Goal: Task Accomplishment & Management: Complete application form

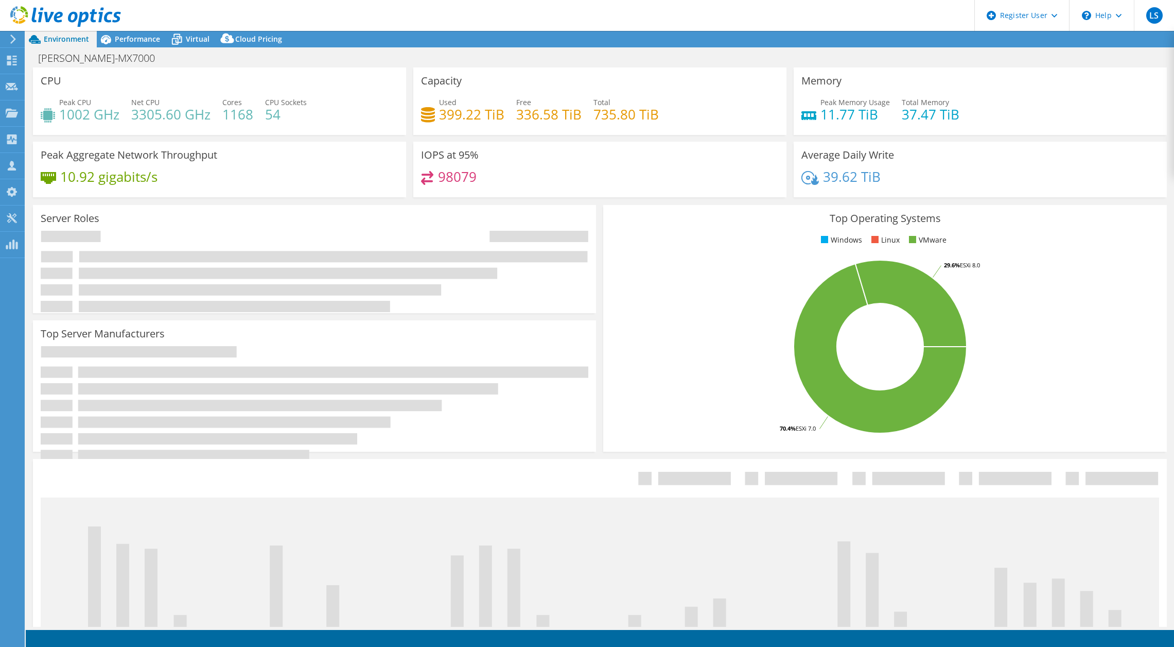
select select "USWest"
select select "USD"
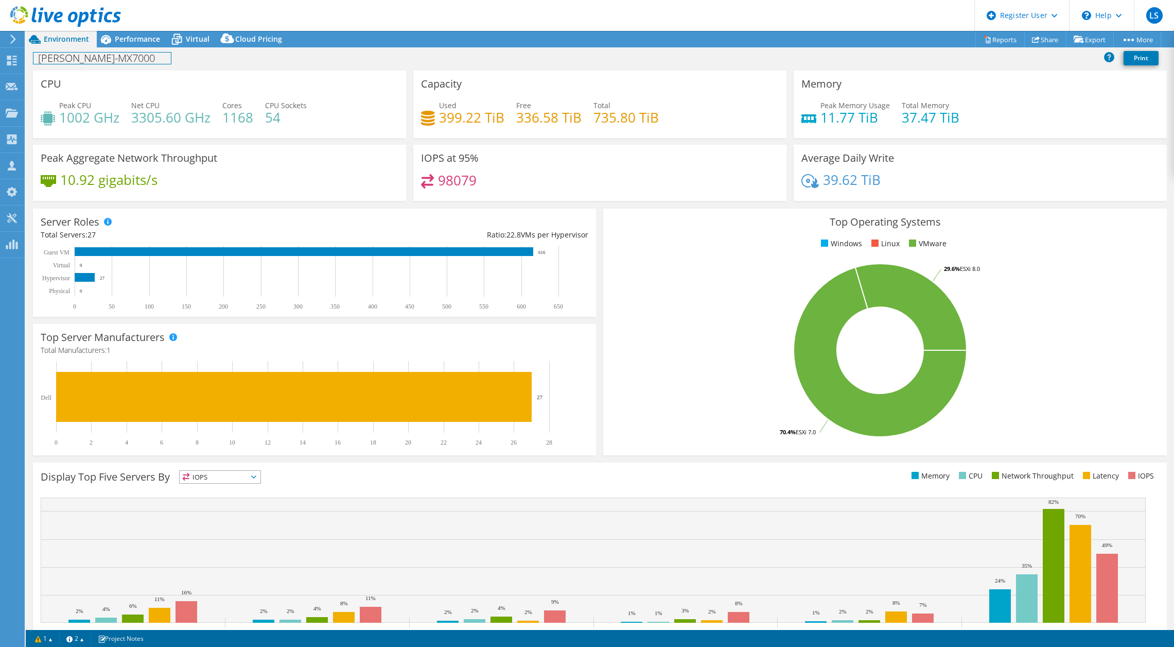
click at [77, 58] on h1 "[PERSON_NAME]-MX7000" at bounding box center [101, 58] width 137 height 11
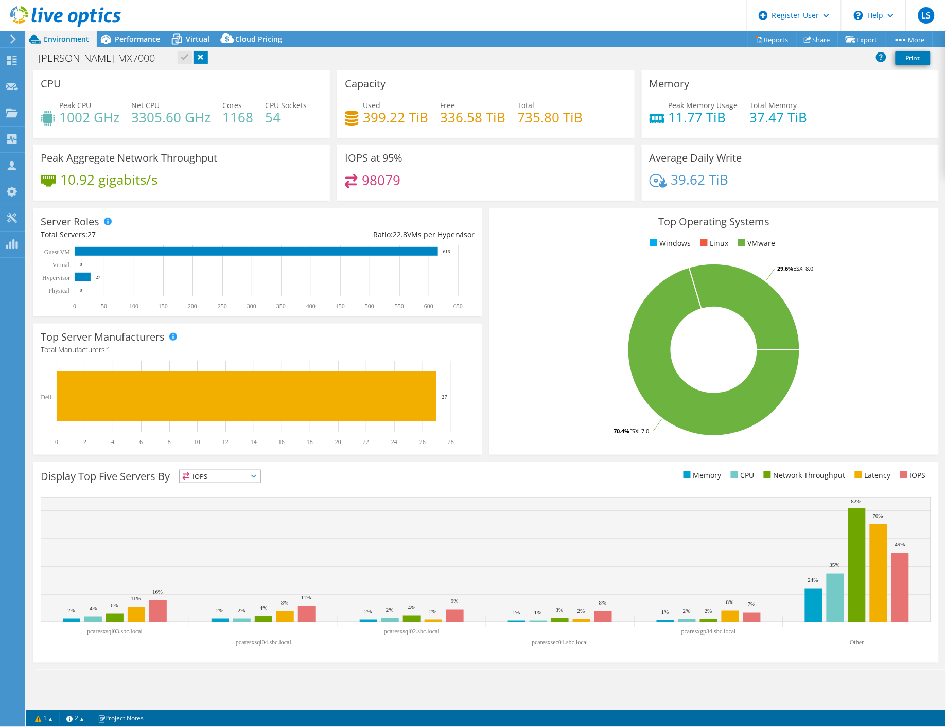
click at [557, 294] on rect at bounding box center [714, 350] width 434 height 180
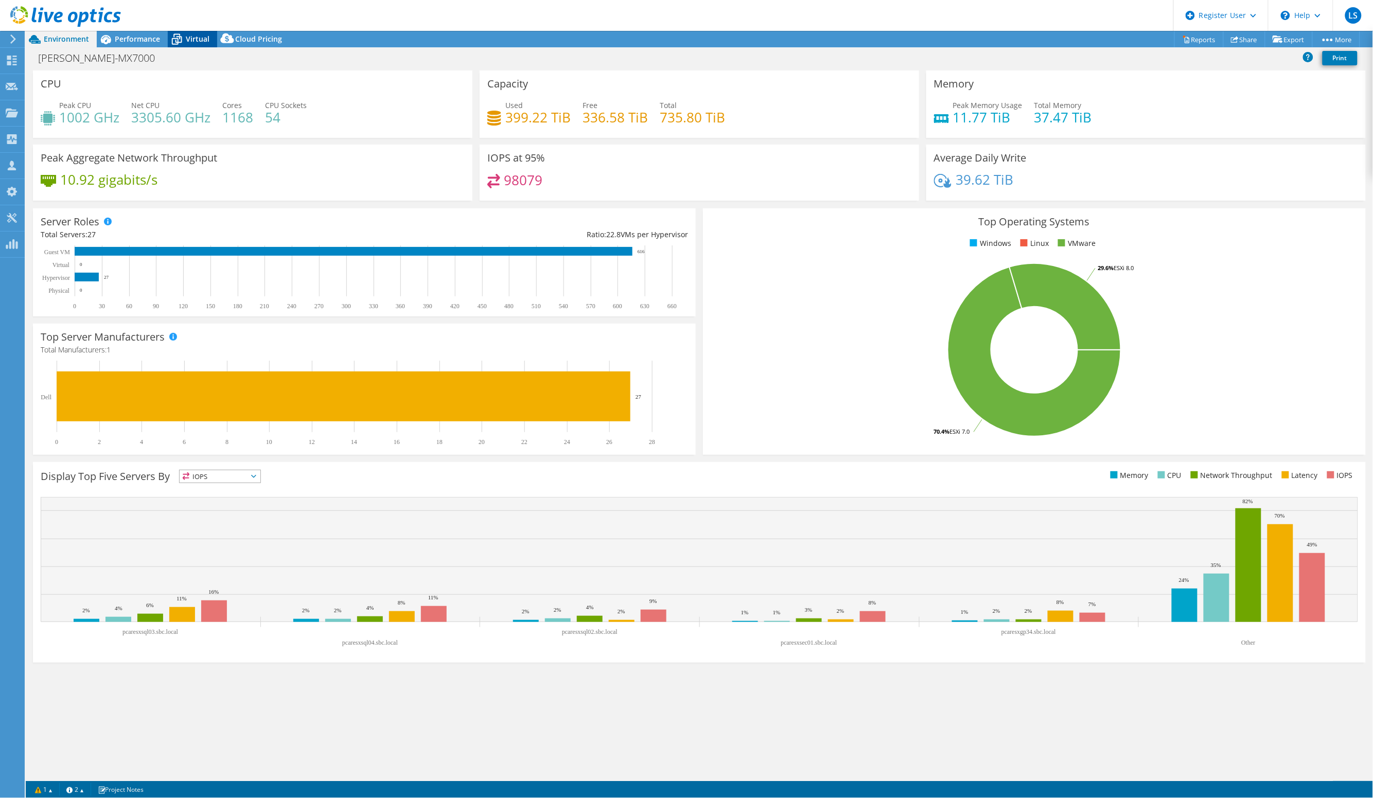
click at [187, 38] on span "Virtual" at bounding box center [198, 39] width 24 height 10
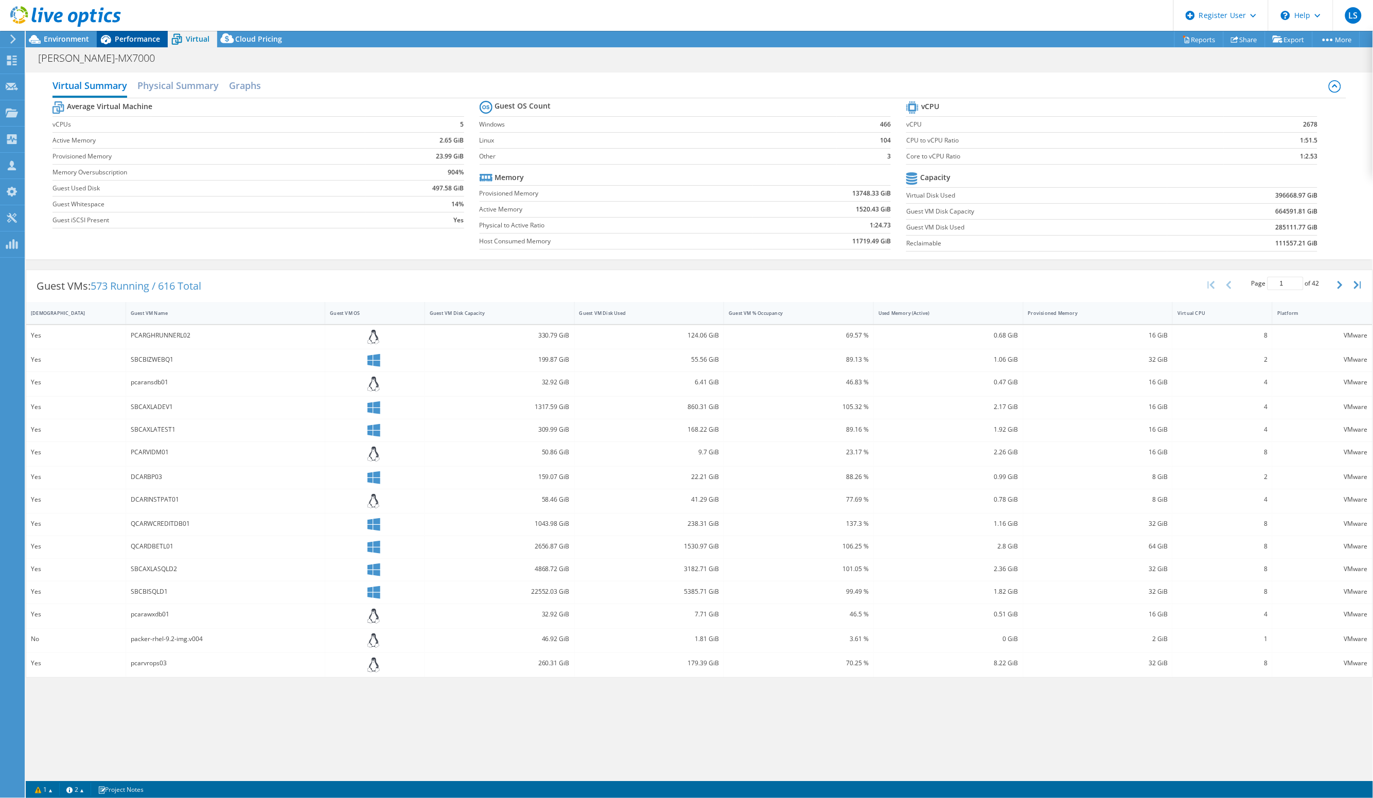
click at [130, 40] on span "Performance" at bounding box center [137, 39] width 45 height 10
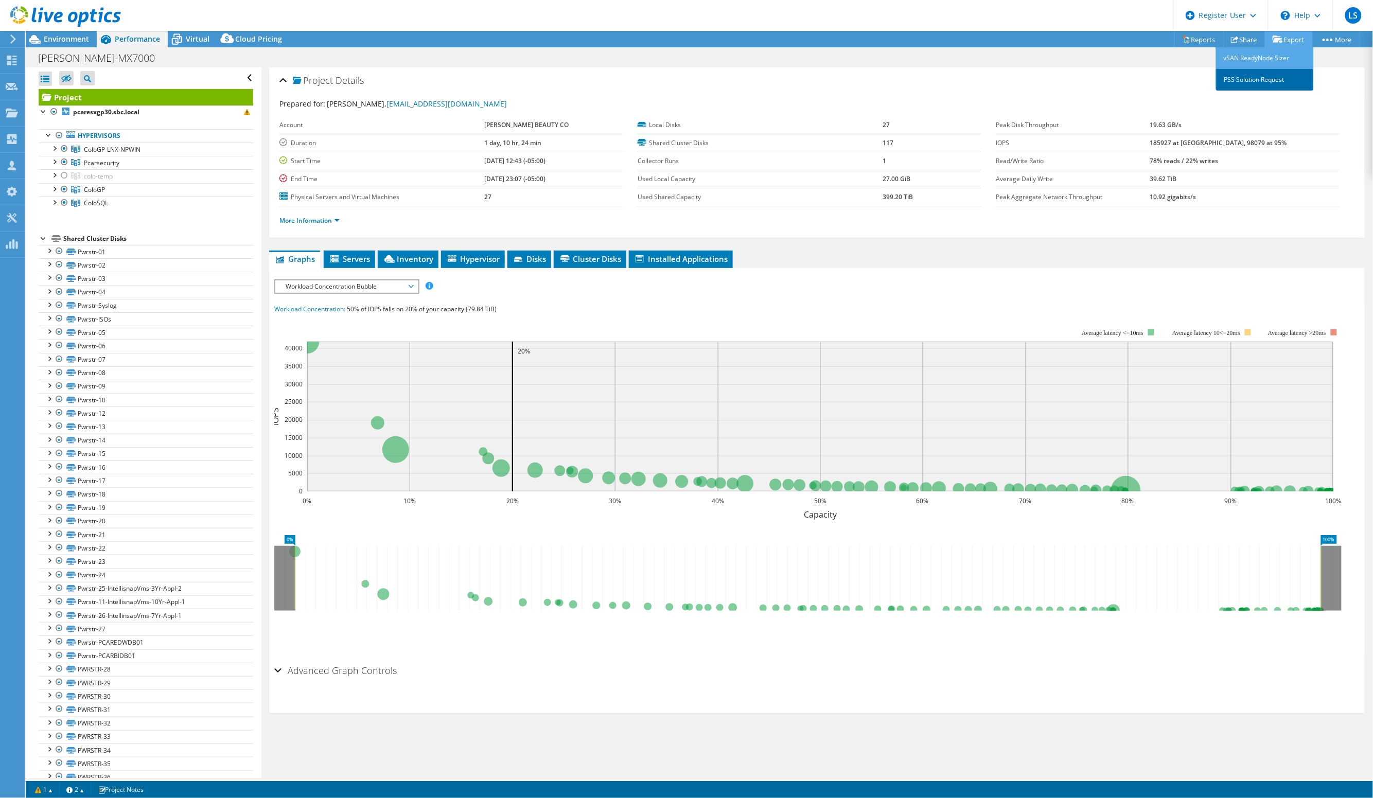
click at [1174, 78] on link "PSS Solution Request" at bounding box center [1265, 80] width 98 height 22
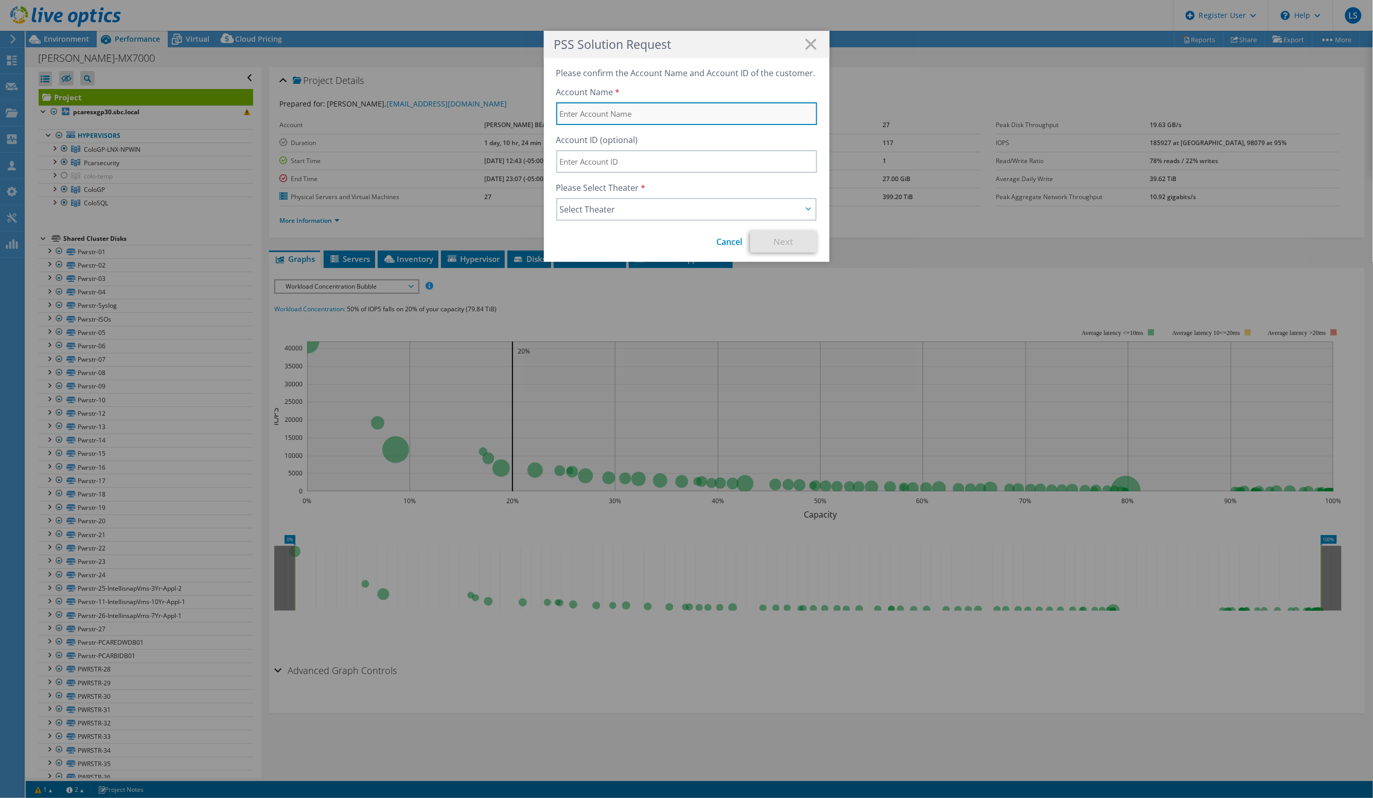
click at [612, 114] on input "text" at bounding box center [686, 113] width 261 height 23
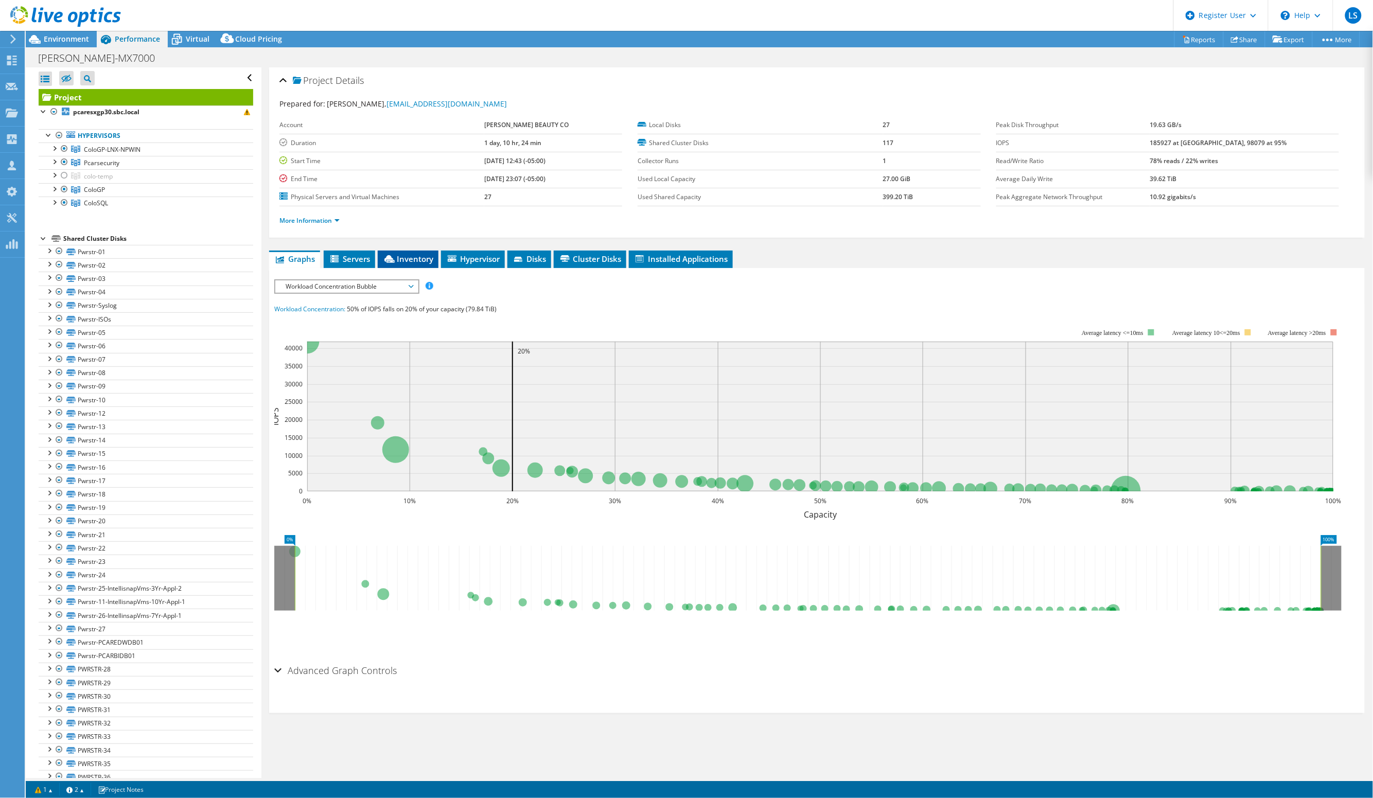
click at [400, 256] on span "Inventory" at bounding box center [408, 259] width 50 height 10
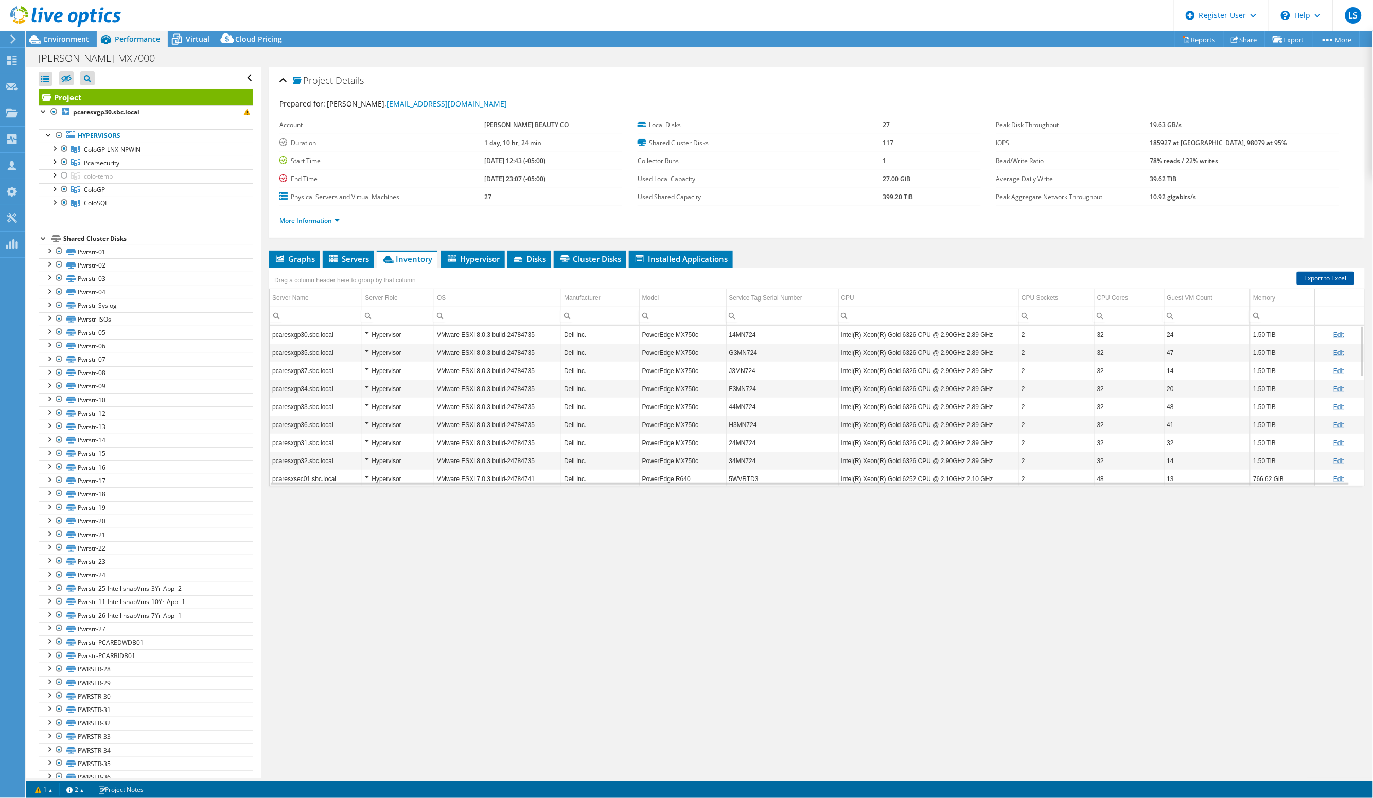
click at [1174, 276] on link "Export to Excel" at bounding box center [1326, 278] width 58 height 13
click at [464, 259] on span "Hypervisor" at bounding box center [473, 259] width 54 height 10
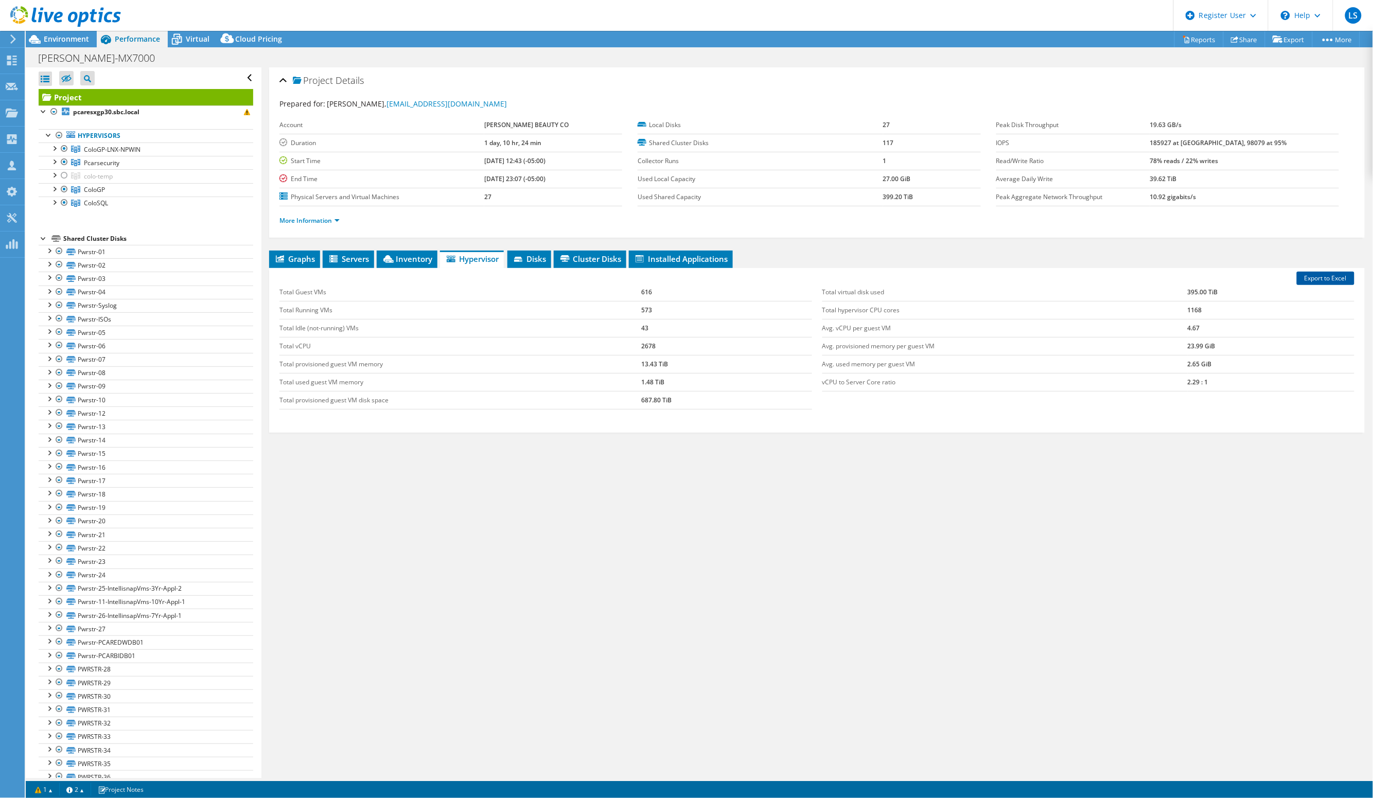
click at [1174, 276] on link "Export to Excel" at bounding box center [1326, 278] width 58 height 13
drag, startPoint x: 1326, startPoint y: 276, endPoint x: 1210, endPoint y: 6, distance: 293.4
click at [1008, 19] on header "LS Dell User [PERSON_NAME] [PERSON_NAME][EMAIL_ADDRESS][PERSON_NAME][DOMAIN_NAM…" at bounding box center [686, 15] width 1373 height 31
